Goal: Task Accomplishment & Management: Use online tool/utility

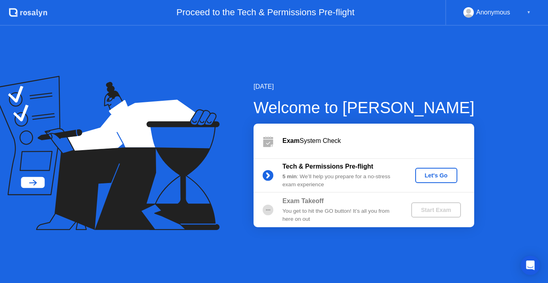
click at [433, 173] on div "Let's Go" at bounding box center [436, 175] width 36 height 6
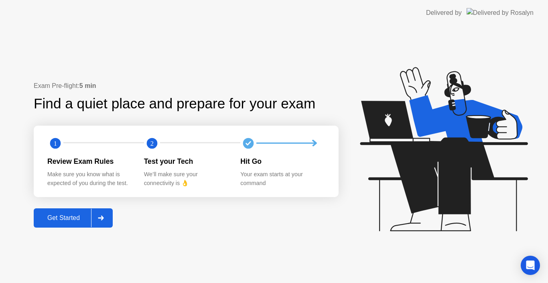
click at [67, 218] on div "Get Started" at bounding box center [63, 217] width 55 height 7
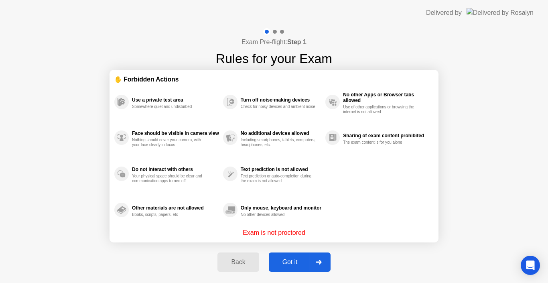
click at [286, 260] on div "Got it" at bounding box center [290, 261] width 38 height 7
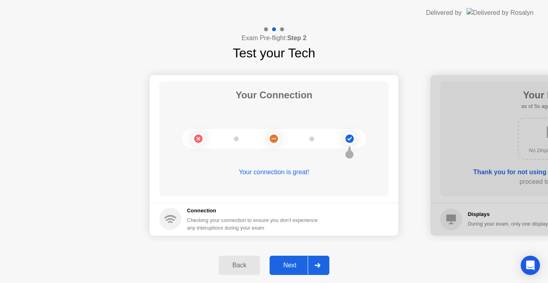
click at [287, 262] on div "Next" at bounding box center [290, 265] width 36 height 7
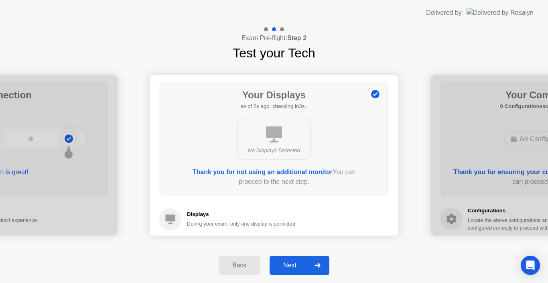
click at [286, 262] on div "Next" at bounding box center [290, 265] width 36 height 7
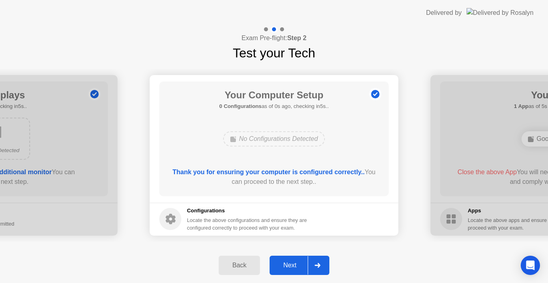
click at [286, 262] on div "Next" at bounding box center [290, 265] width 36 height 7
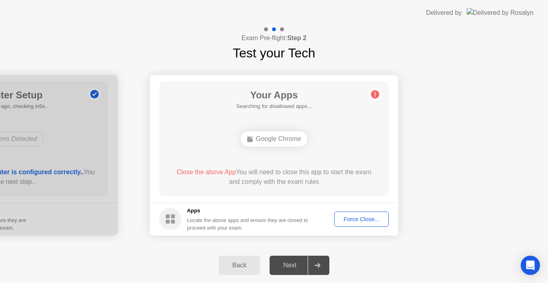
click at [360, 219] on div "Force Close..." at bounding box center [361, 219] width 49 height 6
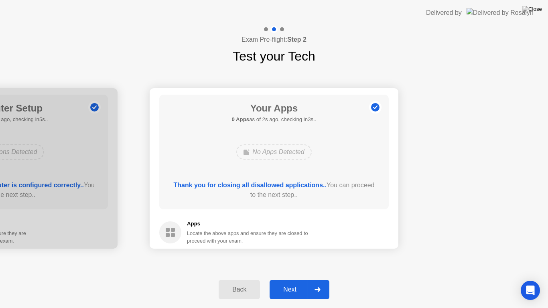
click at [294, 282] on button "Next" at bounding box center [300, 289] width 60 height 19
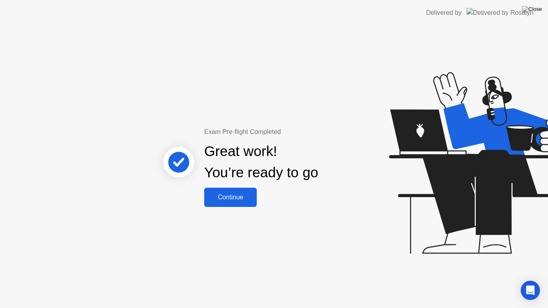
click at [254, 199] on div "Continue" at bounding box center [231, 197] width 48 height 7
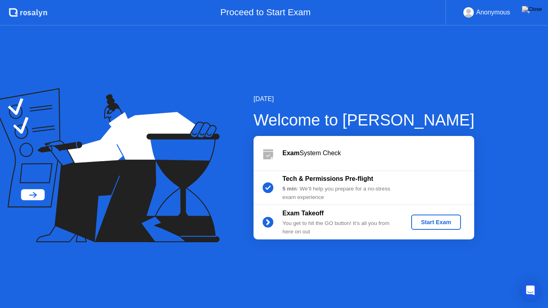
click at [437, 223] on div "Start Exam" at bounding box center [435, 222] width 43 height 6
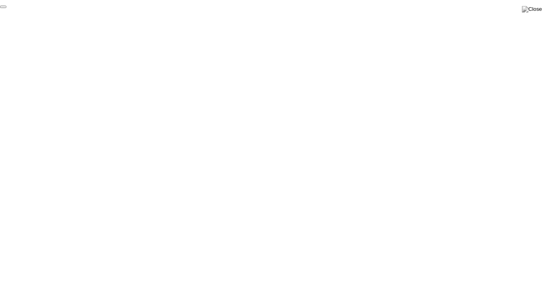
click div "End Proctoring Session"
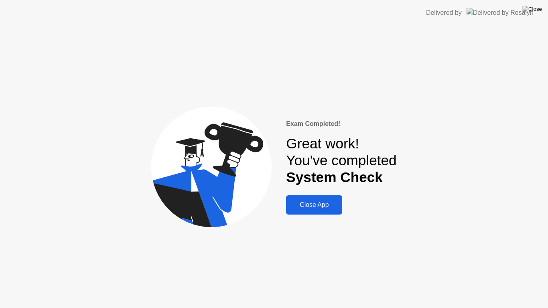
click at [327, 205] on div "Close App" at bounding box center [313, 204] width 51 height 7
